Goal: Task Accomplishment & Management: Complete application form

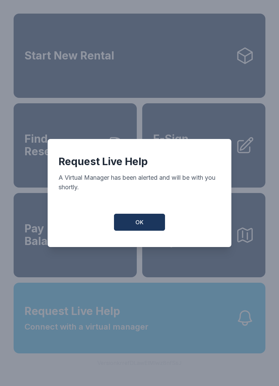
click at [145, 223] on button "OK" at bounding box center [139, 222] width 51 height 17
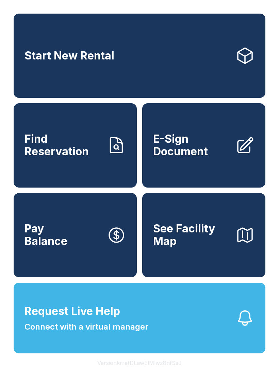
click at [209, 146] on span "E-Sign Document" at bounding box center [191, 145] width 77 height 25
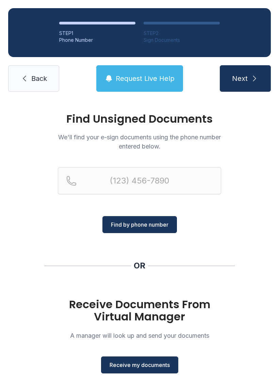
click at [161, 359] on button "Receive my documents" at bounding box center [139, 365] width 77 height 17
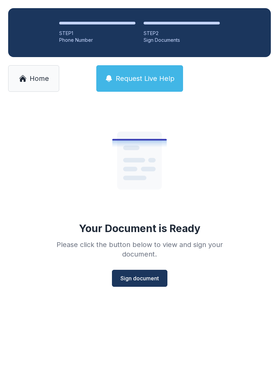
click at [139, 279] on span "Sign document" at bounding box center [139, 278] width 38 height 8
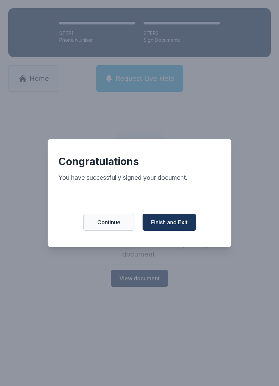
click at [170, 218] on button "Finish and Exit" at bounding box center [168, 222] width 53 height 17
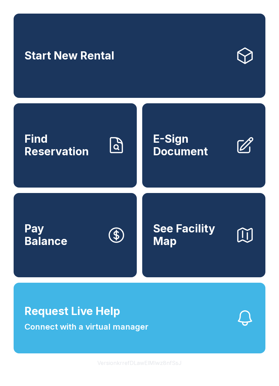
click at [204, 156] on span "E-Sign Document" at bounding box center [191, 145] width 77 height 25
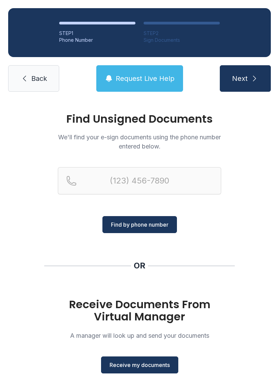
click at [159, 368] on span "Receive my documents" at bounding box center [140, 365] width 60 height 8
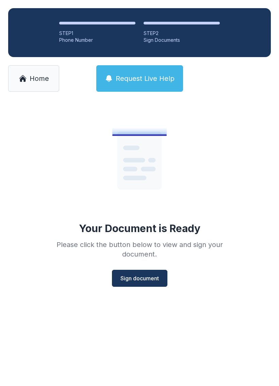
click at [144, 273] on button "Sign document" at bounding box center [139, 278] width 55 height 17
